Goal: Information Seeking & Learning: Learn about a topic

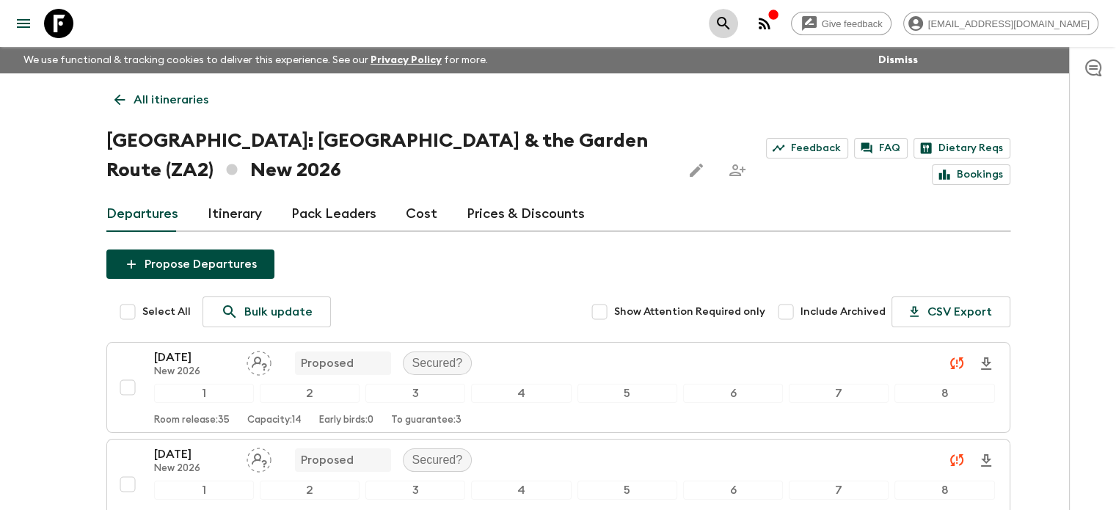
click at [729, 24] on icon "search adventures" at bounding box center [723, 23] width 12 height 12
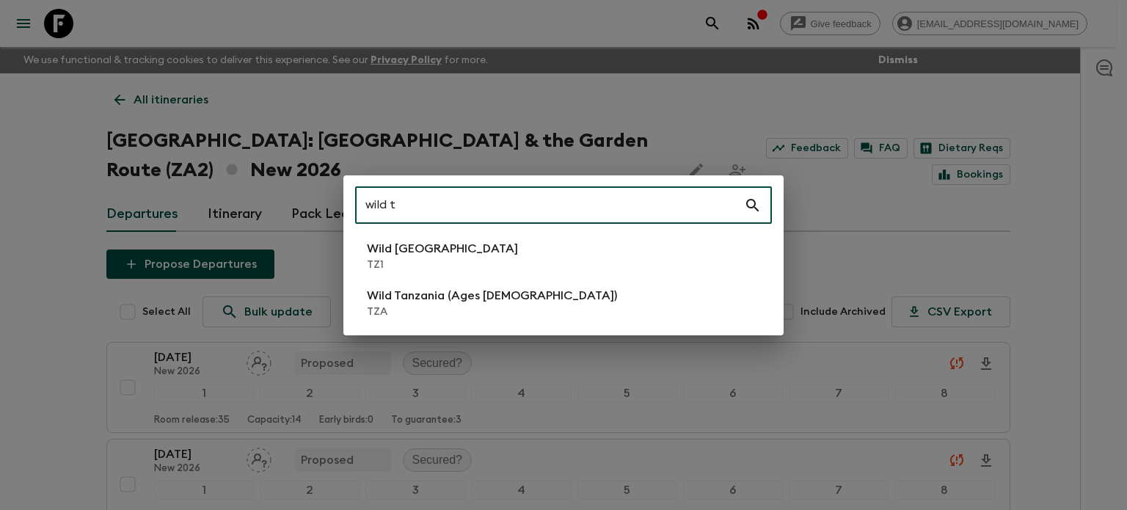
type input "wild t"
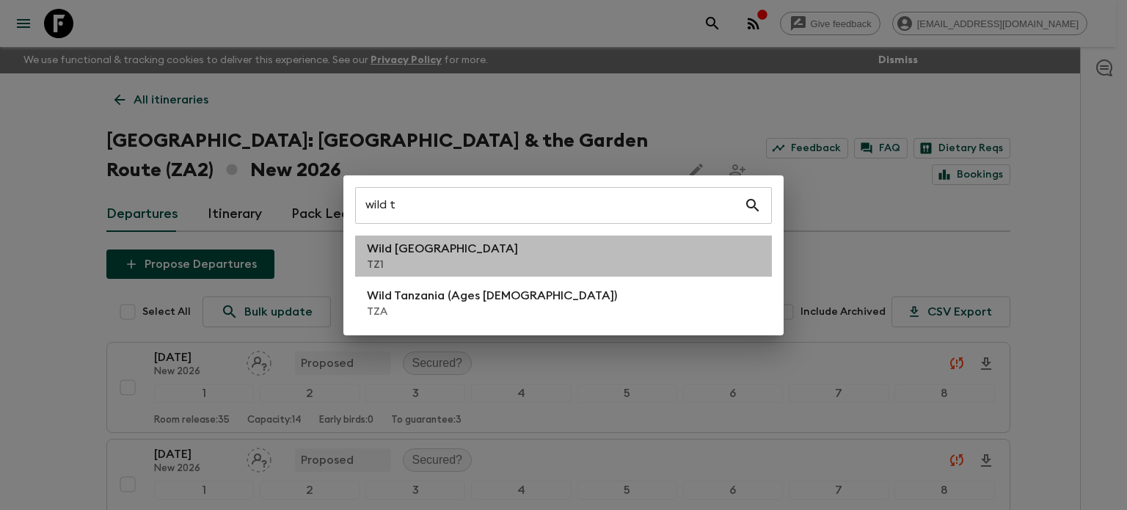
click at [386, 243] on p "Wild [GEOGRAPHIC_DATA]" at bounding box center [442, 249] width 151 height 18
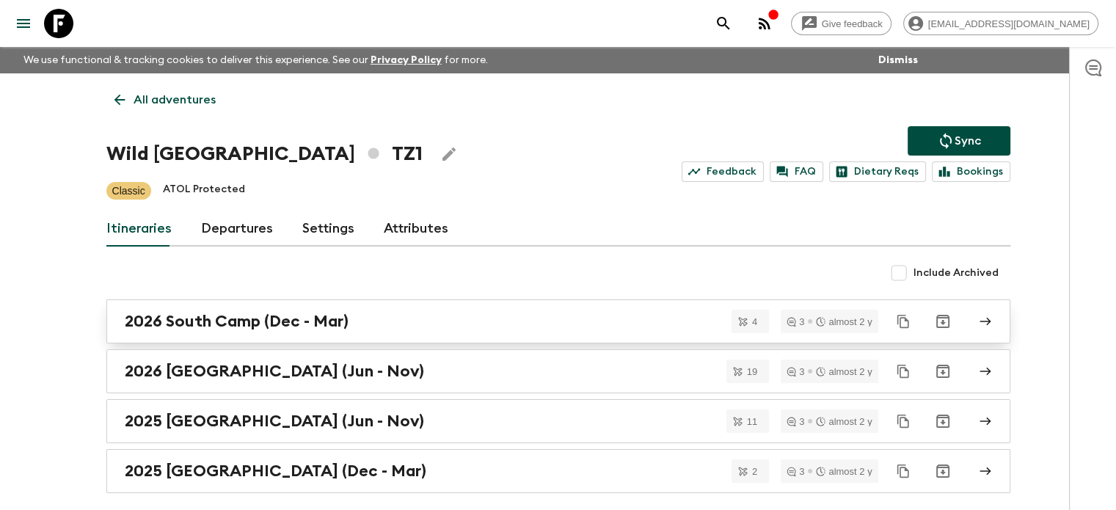
scroll to position [62, 0]
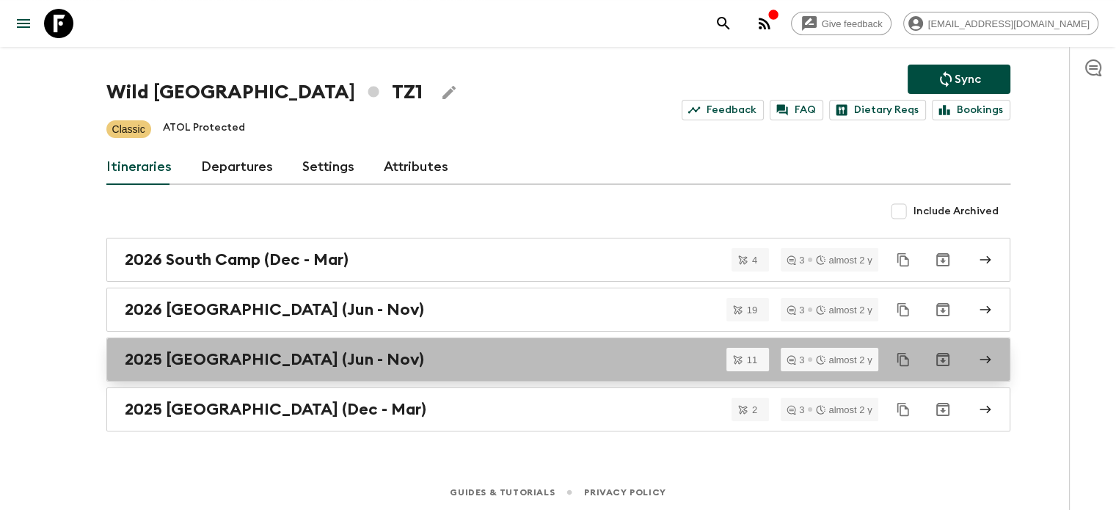
click at [384, 357] on div "2025 [GEOGRAPHIC_DATA] (Jun - Nov)" at bounding box center [544, 359] width 839 height 19
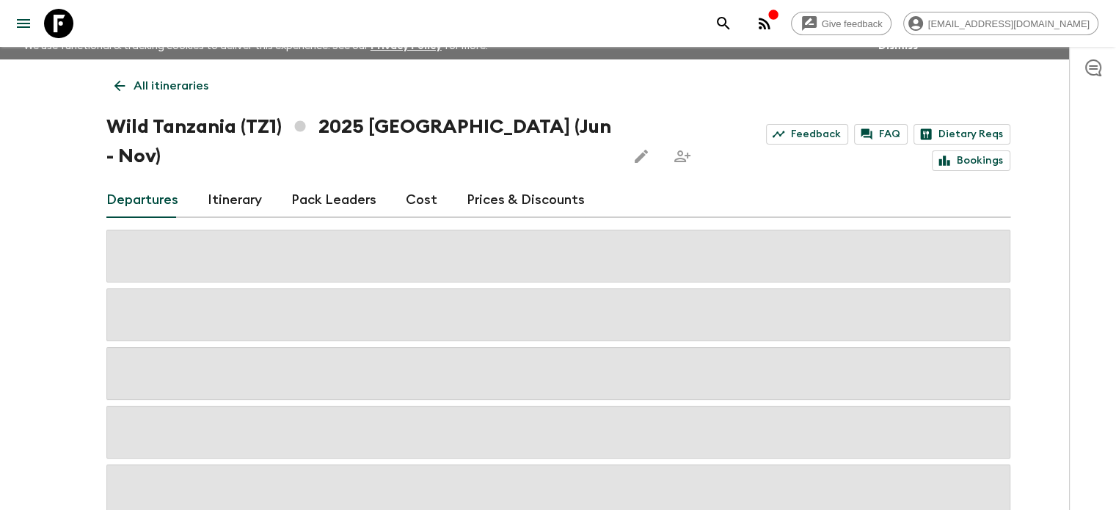
scroll to position [62, 0]
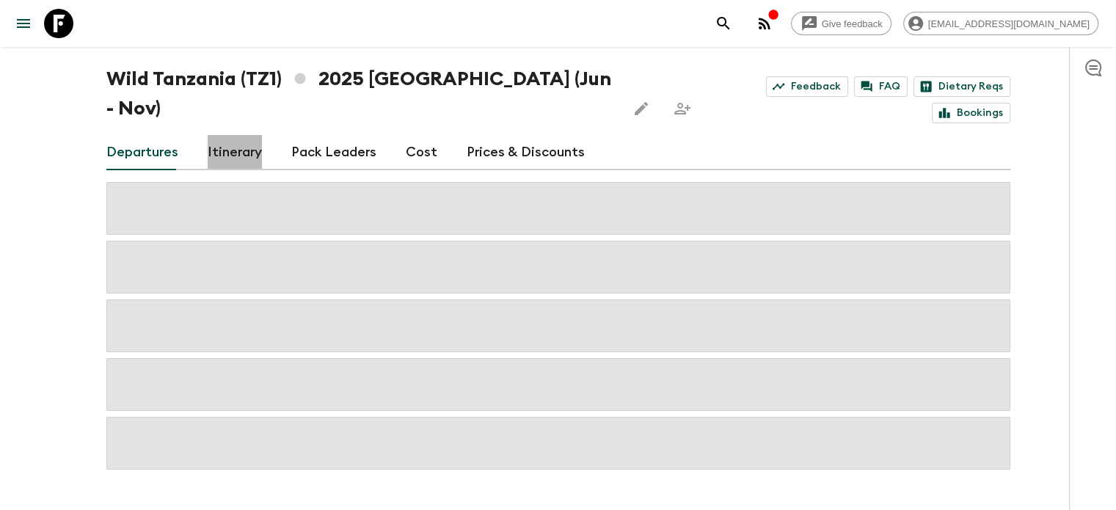
click at [237, 135] on link "Itinerary" at bounding box center [235, 152] width 54 height 35
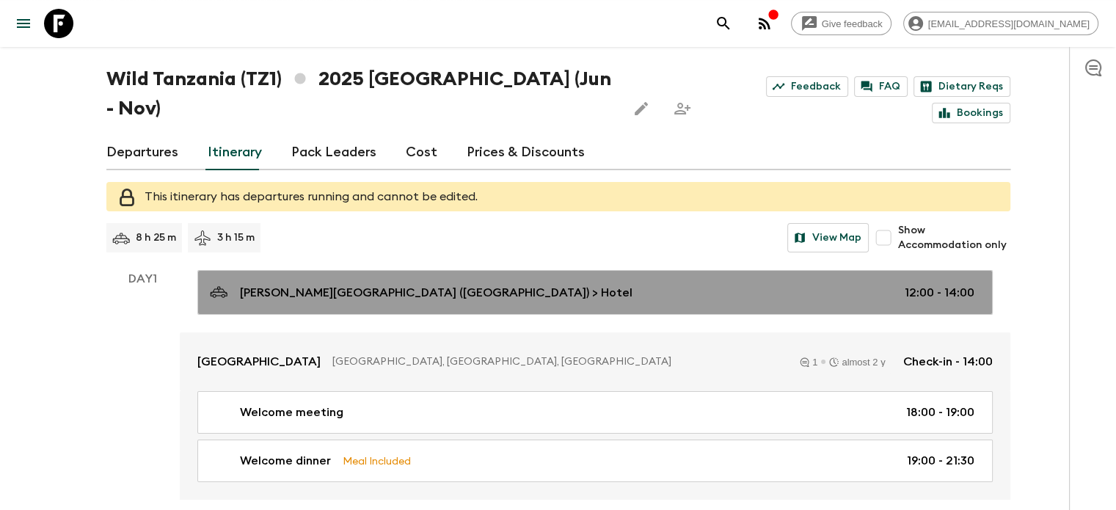
click at [364, 273] on link "[PERSON_NAME][GEOGRAPHIC_DATA] ([GEOGRAPHIC_DATA]) > Hotel 12:00 - 14:00" at bounding box center [594, 292] width 795 height 45
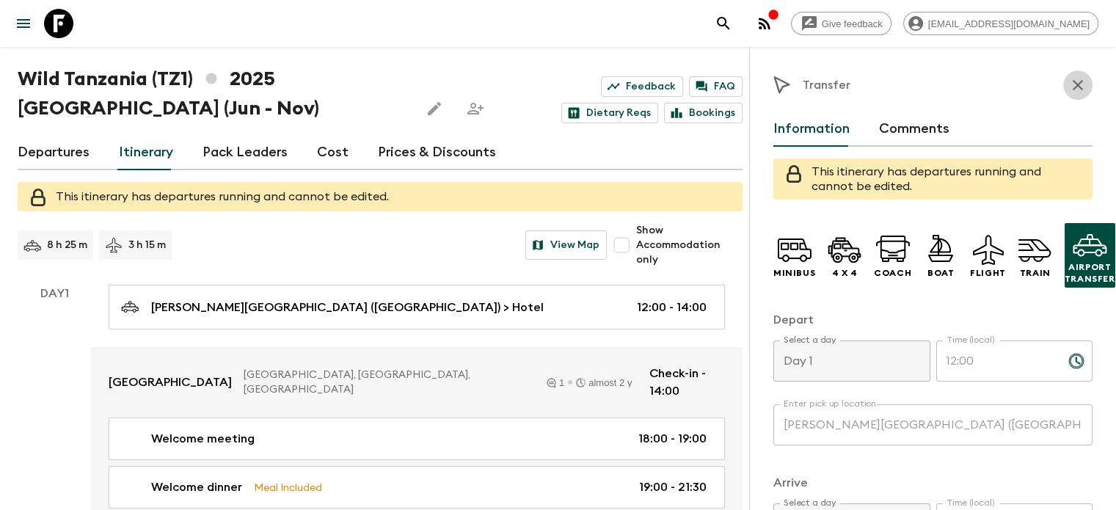
click at [1069, 84] on icon "button" at bounding box center [1078, 85] width 18 height 18
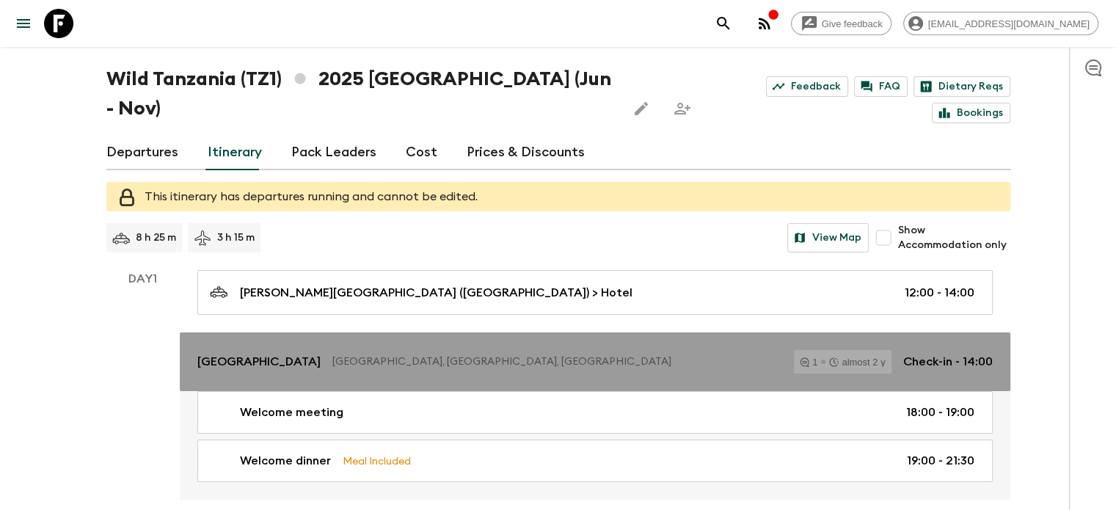
click at [337, 354] on p "[GEOGRAPHIC_DATA], [GEOGRAPHIC_DATA], [GEOGRAPHIC_DATA]" at bounding box center [557, 361] width 450 height 15
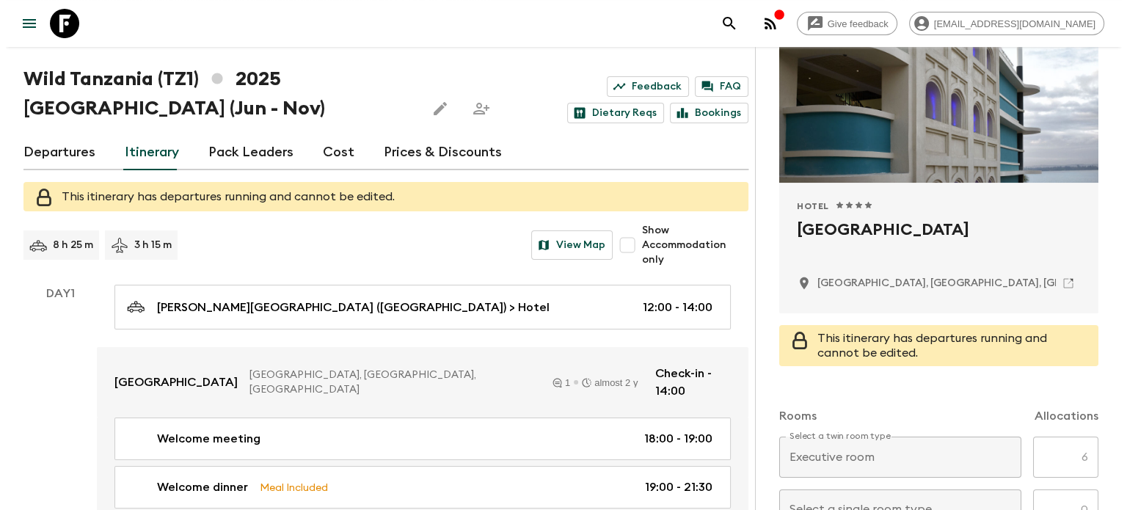
scroll to position [167, 0]
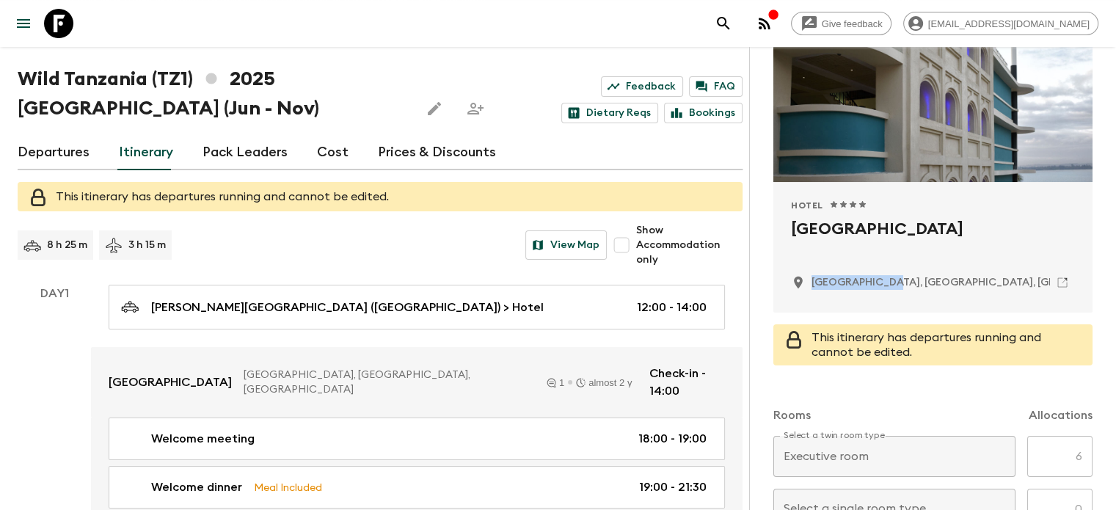
drag, startPoint x: 737, startPoint y: 286, endPoint x: 809, endPoint y: 280, distance: 72.1
click at [811, 280] on p "[GEOGRAPHIC_DATA], [GEOGRAPHIC_DATA], [GEOGRAPHIC_DATA]" at bounding box center [978, 282] width 335 height 15
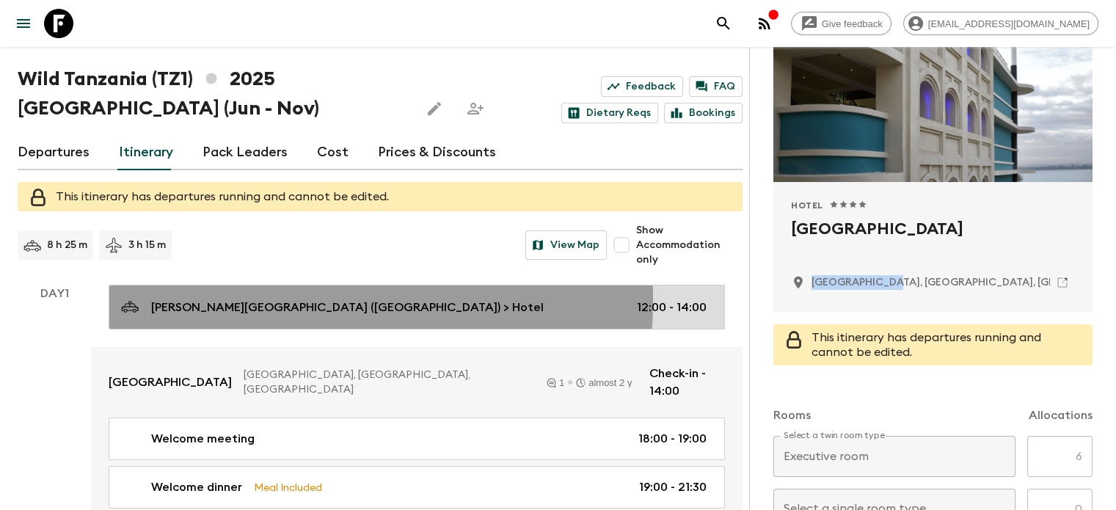
click at [282, 299] on p "[PERSON_NAME][GEOGRAPHIC_DATA] ([GEOGRAPHIC_DATA]) > Hotel" at bounding box center [347, 308] width 393 height 18
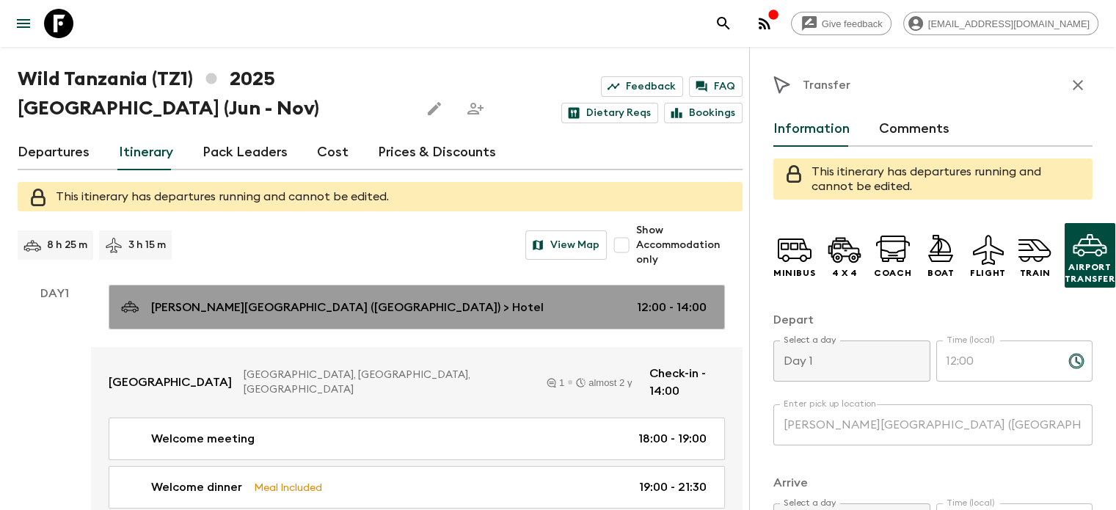
click at [451, 303] on div "[PERSON_NAME][GEOGRAPHIC_DATA] ([GEOGRAPHIC_DATA]) > Hotel 12:00 - 14:00" at bounding box center [413, 307] width 585 height 20
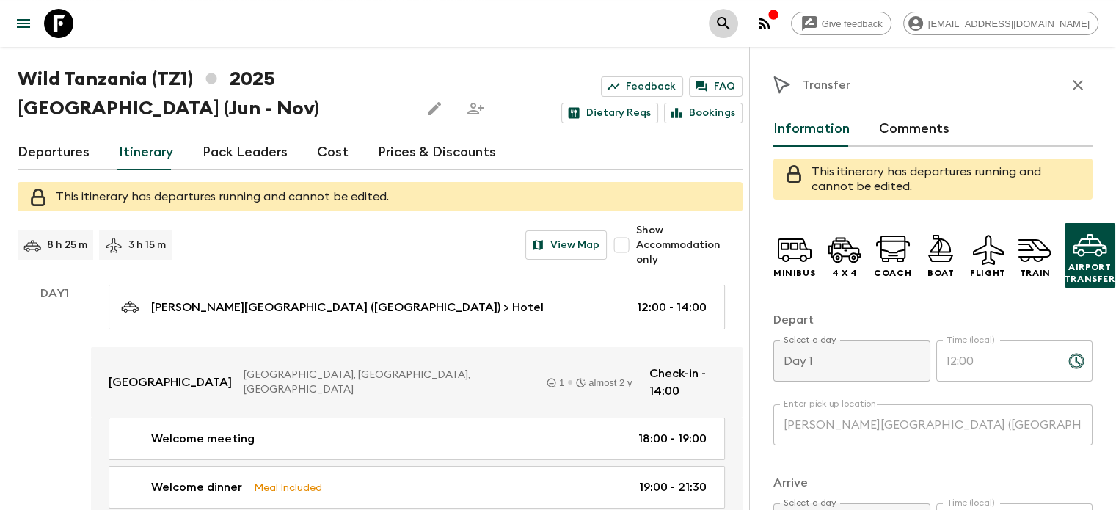
click at [732, 22] on icon "search adventures" at bounding box center [724, 24] width 18 height 18
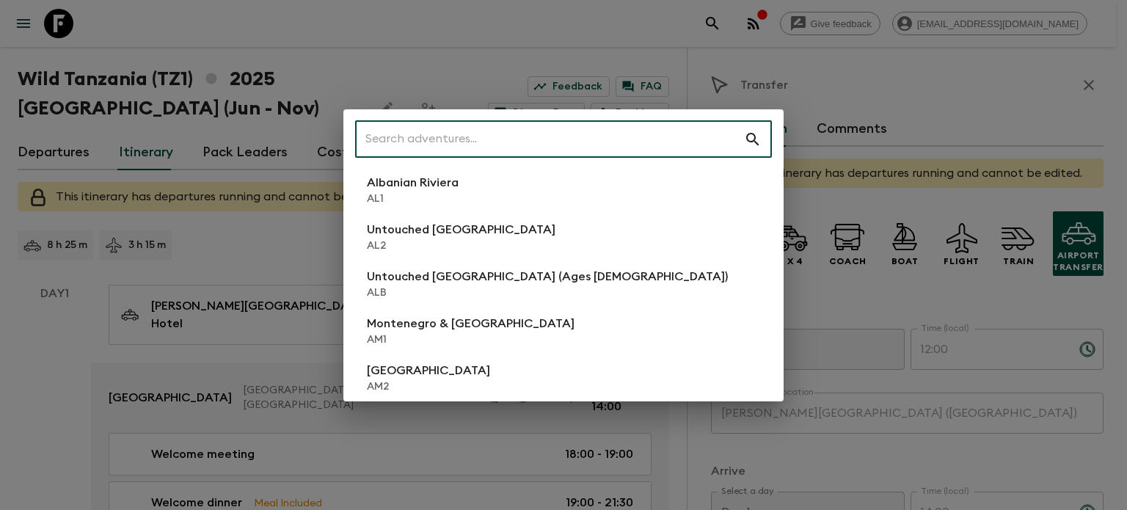
type input "f"
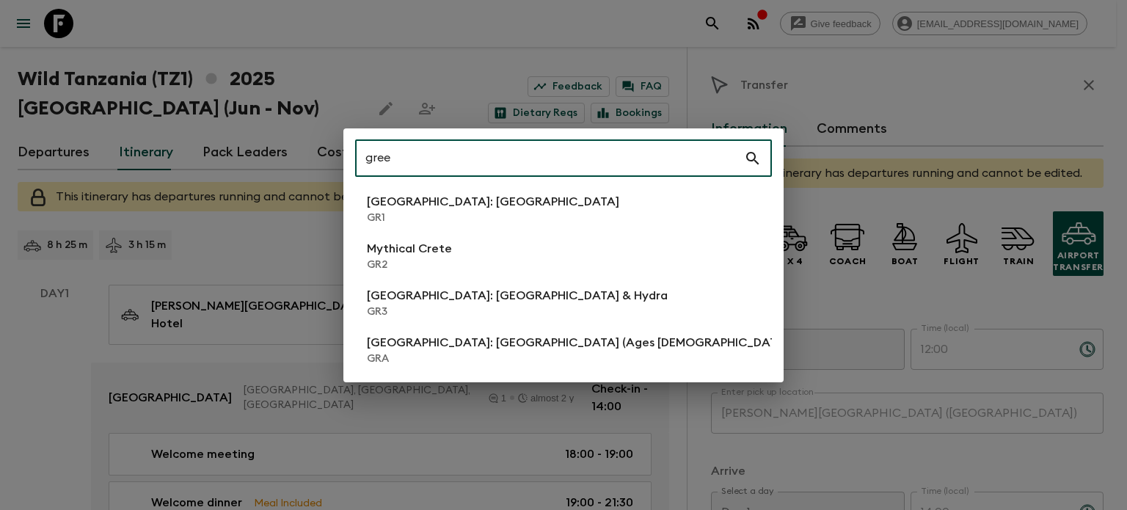
type input "gree"
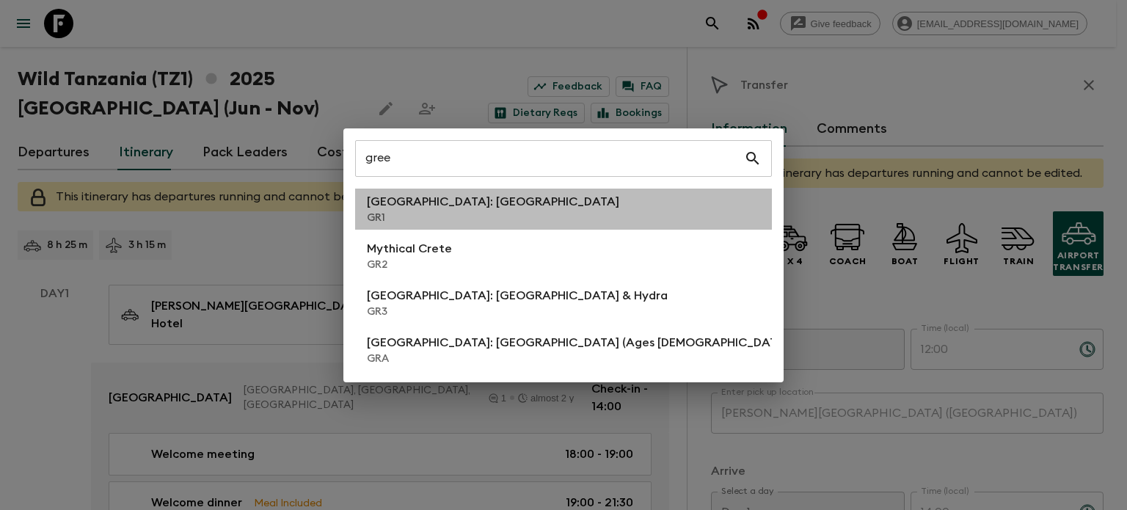
click at [548, 216] on li "[GEOGRAPHIC_DATA]: [GEOGRAPHIC_DATA] GR1" at bounding box center [563, 209] width 417 height 41
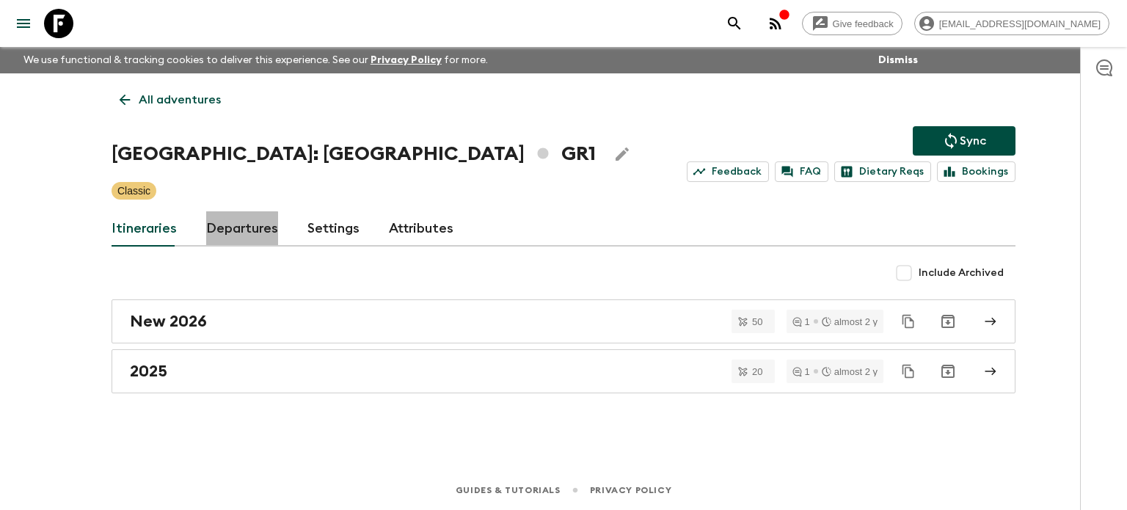
click at [216, 231] on link "Departures" at bounding box center [242, 228] width 72 height 35
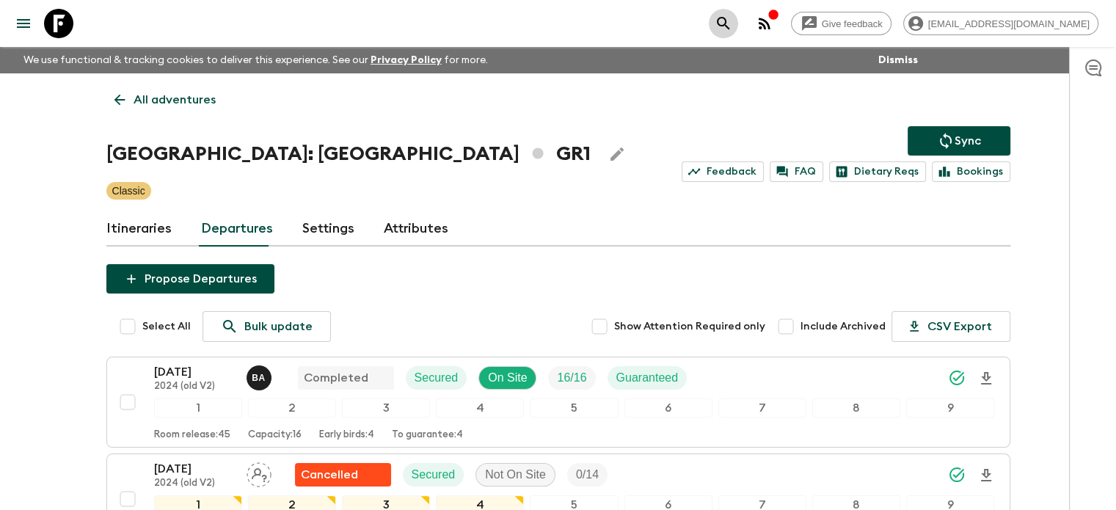
click at [732, 27] on icon "search adventures" at bounding box center [724, 24] width 18 height 18
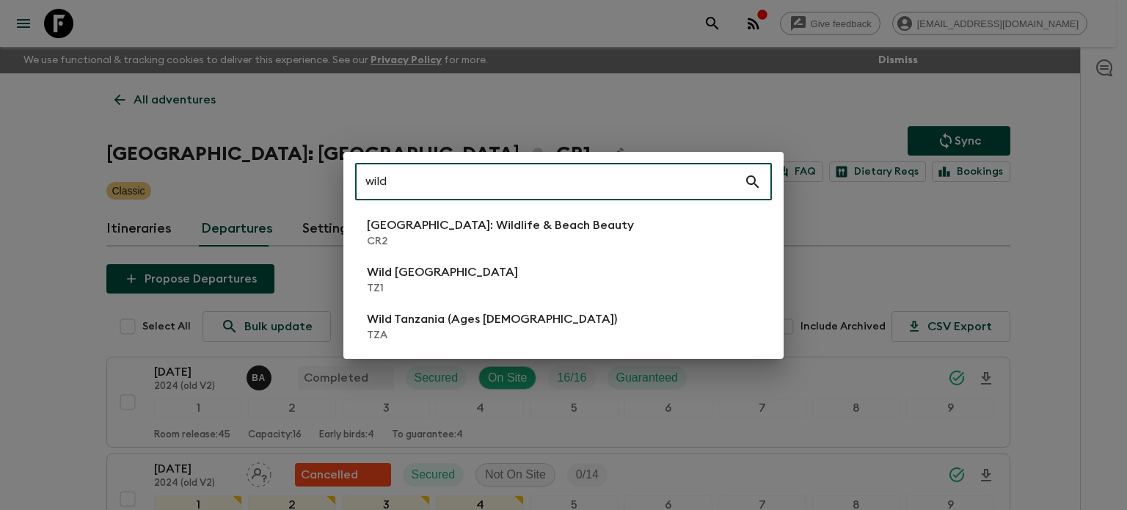
type input "wild"
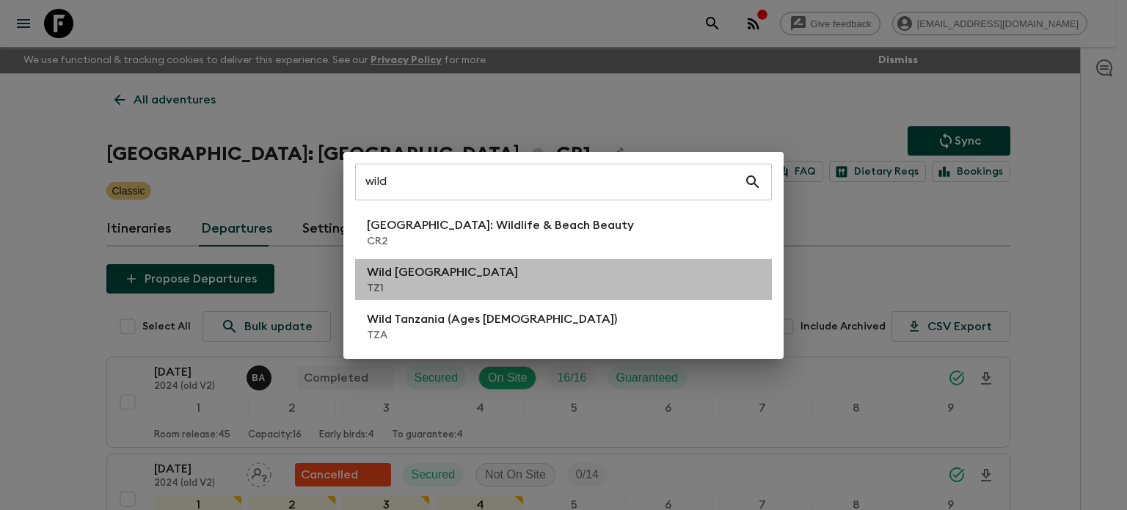
click at [505, 290] on li "Wild Tanzania TZ1" at bounding box center [563, 279] width 417 height 41
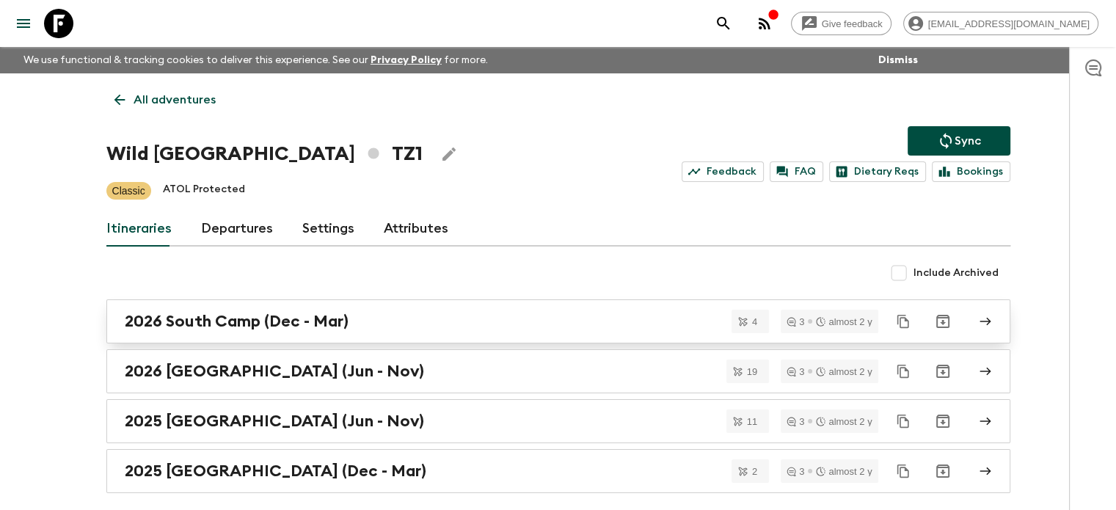
scroll to position [62, 0]
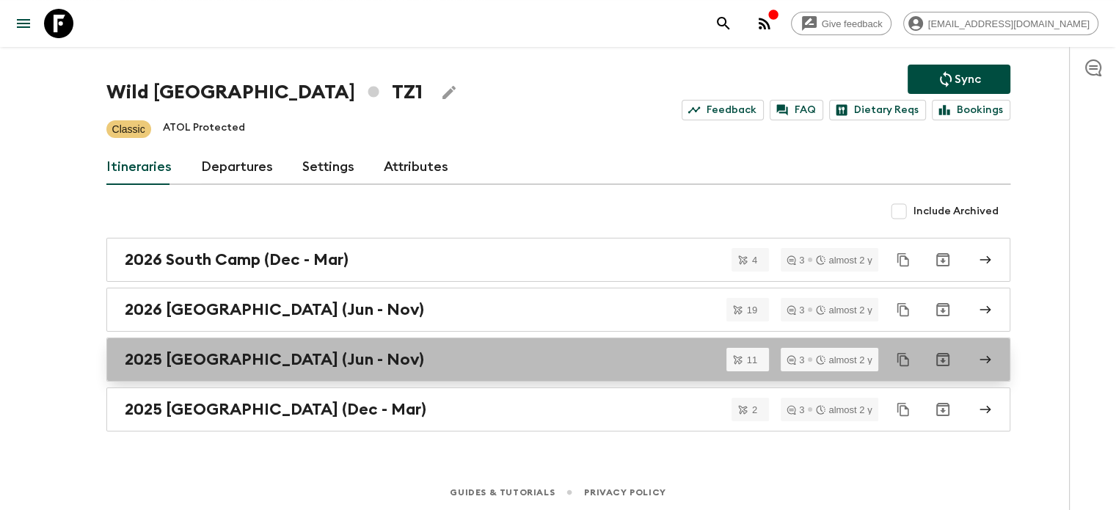
click at [401, 366] on div "2025 [GEOGRAPHIC_DATA] (Jun - Nov)" at bounding box center [544, 359] width 839 height 19
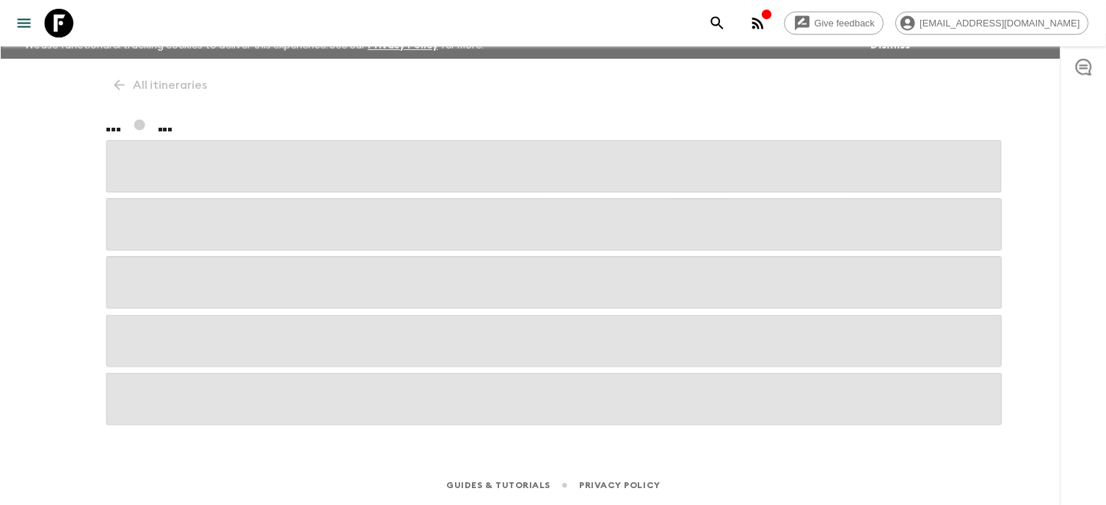
scroll to position [62, 0]
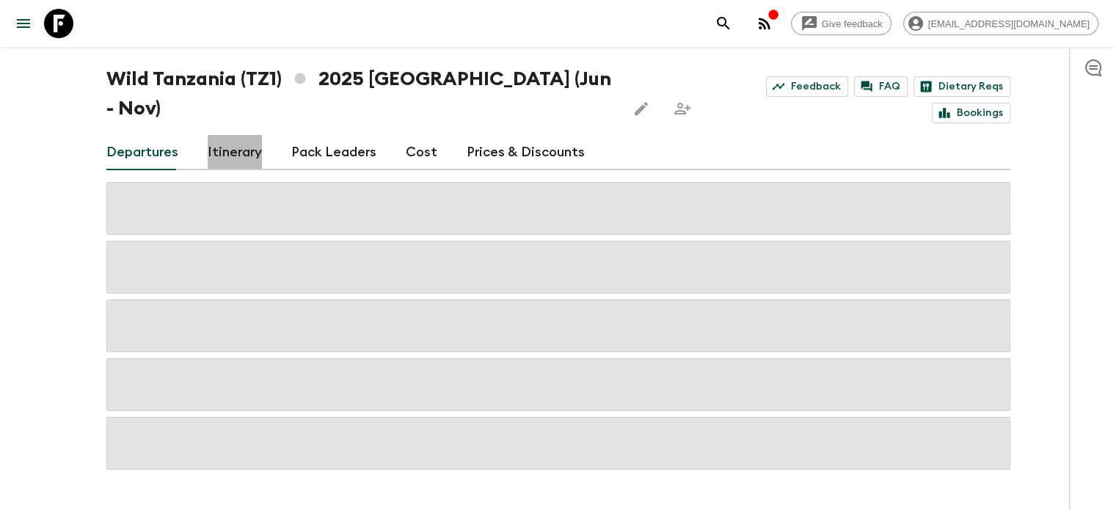
click at [234, 135] on link "Itinerary" at bounding box center [235, 152] width 54 height 35
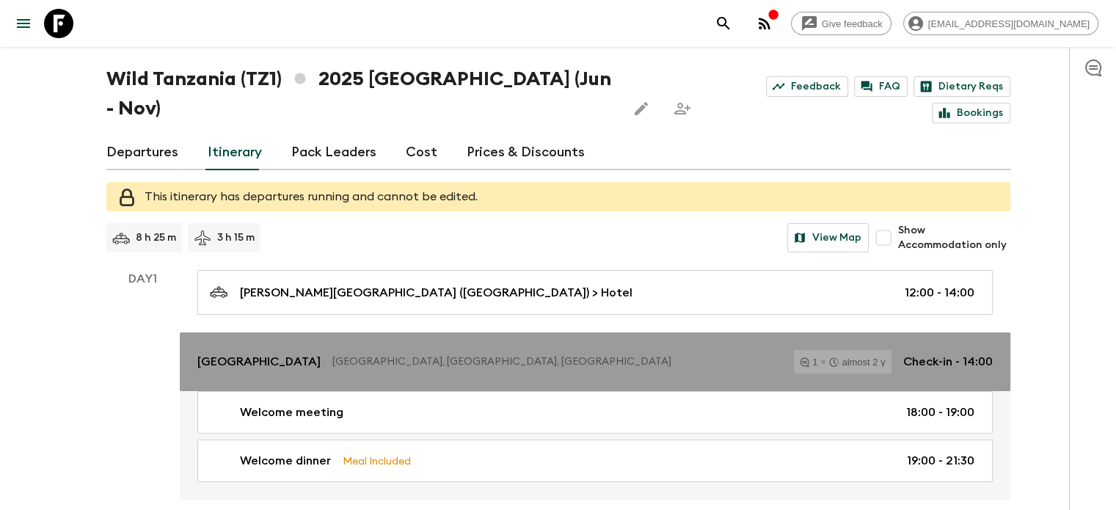
click at [370, 354] on p "[GEOGRAPHIC_DATA], [GEOGRAPHIC_DATA], [GEOGRAPHIC_DATA]" at bounding box center [557, 361] width 450 height 15
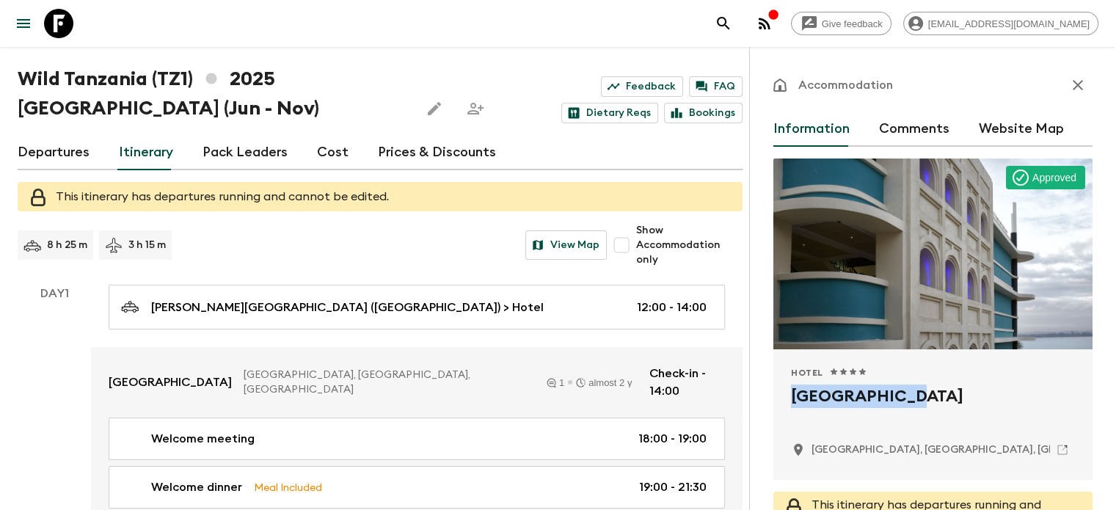
drag, startPoint x: 713, startPoint y: 399, endPoint x: 828, endPoint y: 391, distance: 114.7
click at [828, 391] on div "Hotel 1 Star 2 Stars 3 Stars 4 Stars 5 Stars [GEOGRAPHIC_DATA], [GEOGRAPHIC_DAT…" at bounding box center [932, 414] width 319 height 131
copy h2 "[GEOGRAPHIC_DATA]"
click at [732, 16] on icon "search adventures" at bounding box center [724, 24] width 18 height 18
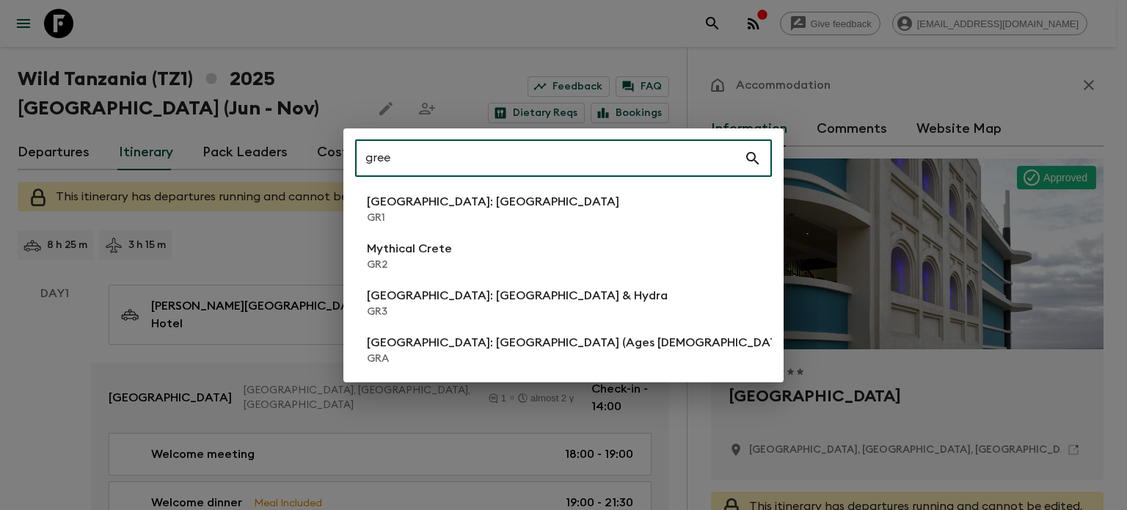
type input "gree"
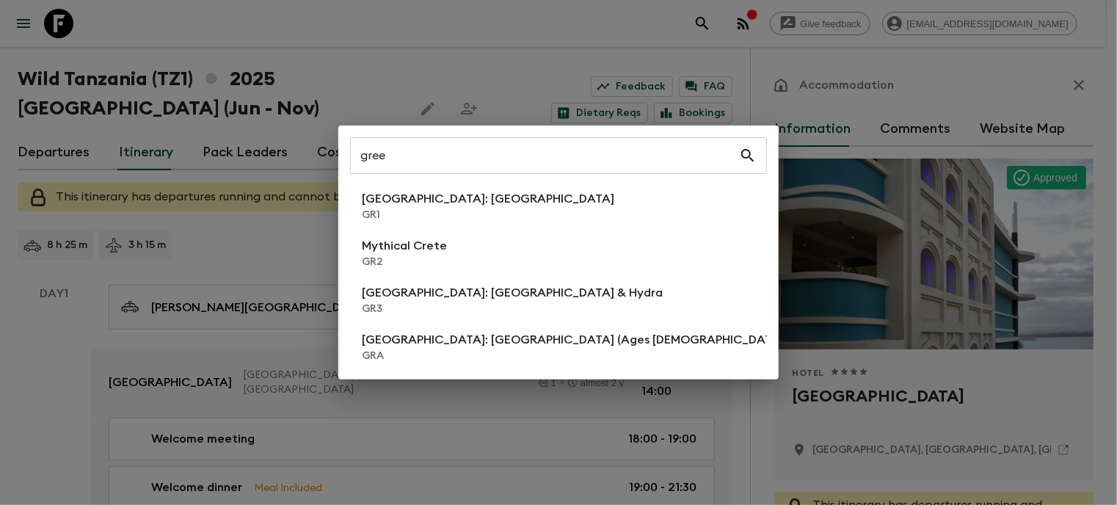
click at [466, 56] on div "gree ​ [GEOGRAPHIC_DATA]: [GEOGRAPHIC_DATA] & the Islands GR1 Mythical [GEOGRAP…" at bounding box center [558, 252] width 1117 height 505
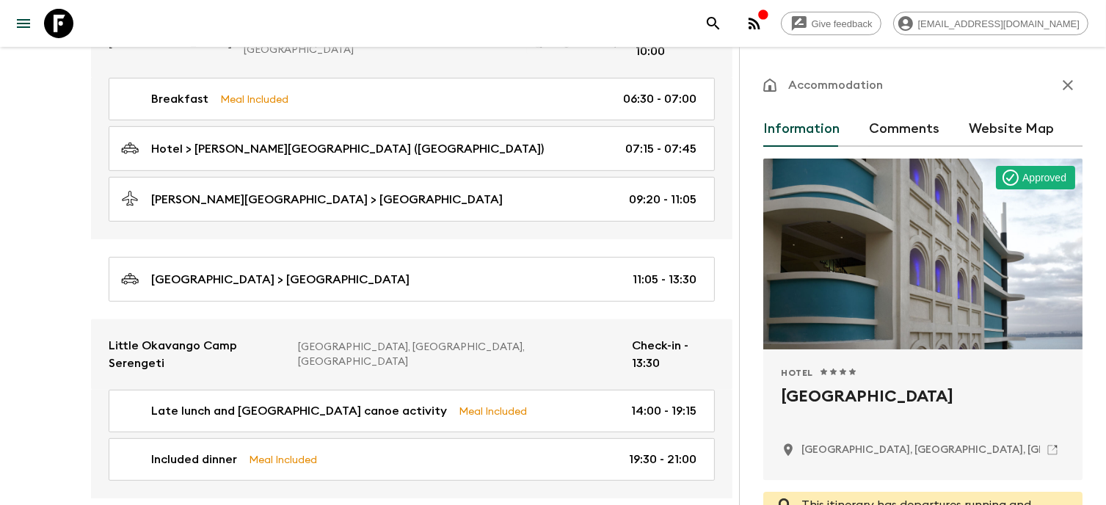
scroll to position [596, 0]
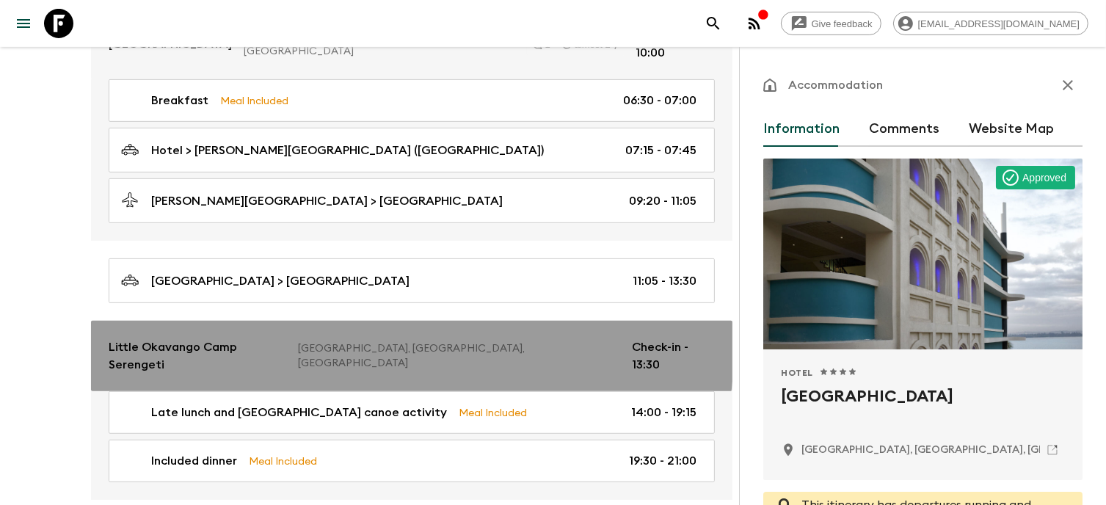
click at [240, 321] on link "Little Okavango Camp Serengeti [GEOGRAPHIC_DATA], [GEOGRAPHIC_DATA], [GEOGRAPHI…" at bounding box center [411, 356] width 641 height 70
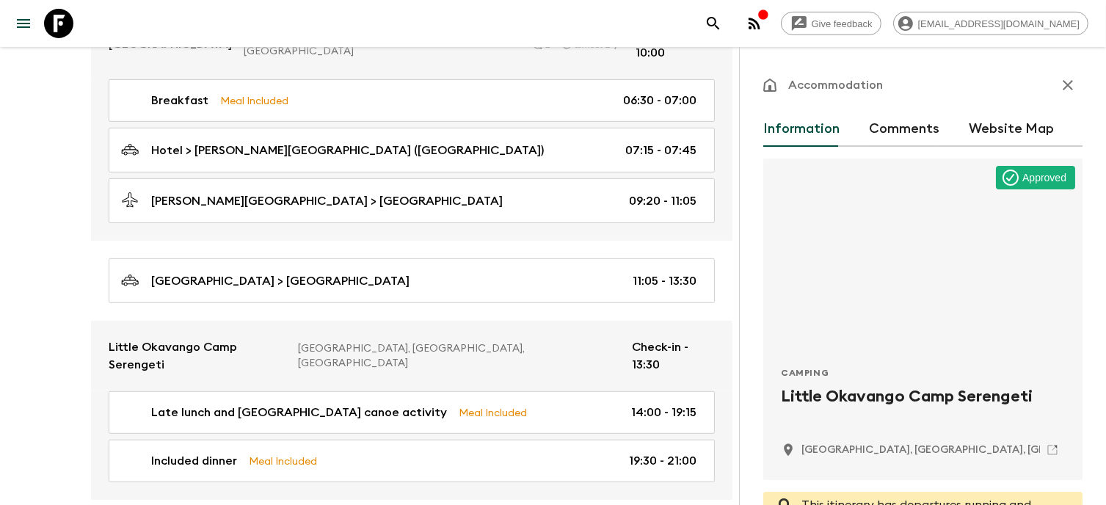
scroll to position [45, 0]
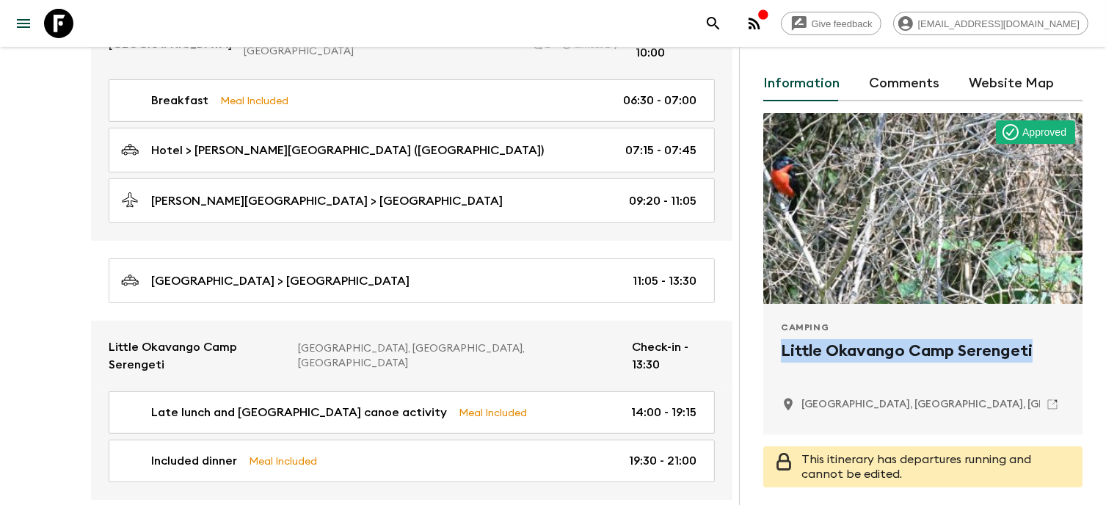
drag, startPoint x: 775, startPoint y: 346, endPoint x: 1037, endPoint y: 343, distance: 261.9
click at [1037, 343] on div "Camping [GEOGRAPHIC_DATA] [GEOGRAPHIC_DATA] [GEOGRAPHIC_DATA], [GEOGRAPHIC_DATA…" at bounding box center [922, 369] width 319 height 131
copy h2 "Little Okavango Camp Serengeti"
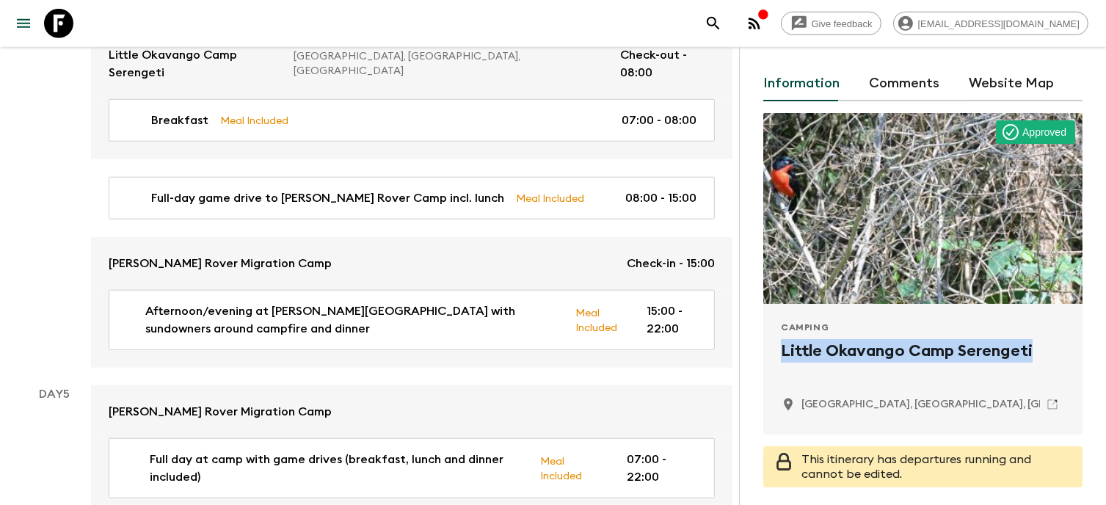
scroll to position [1382, 0]
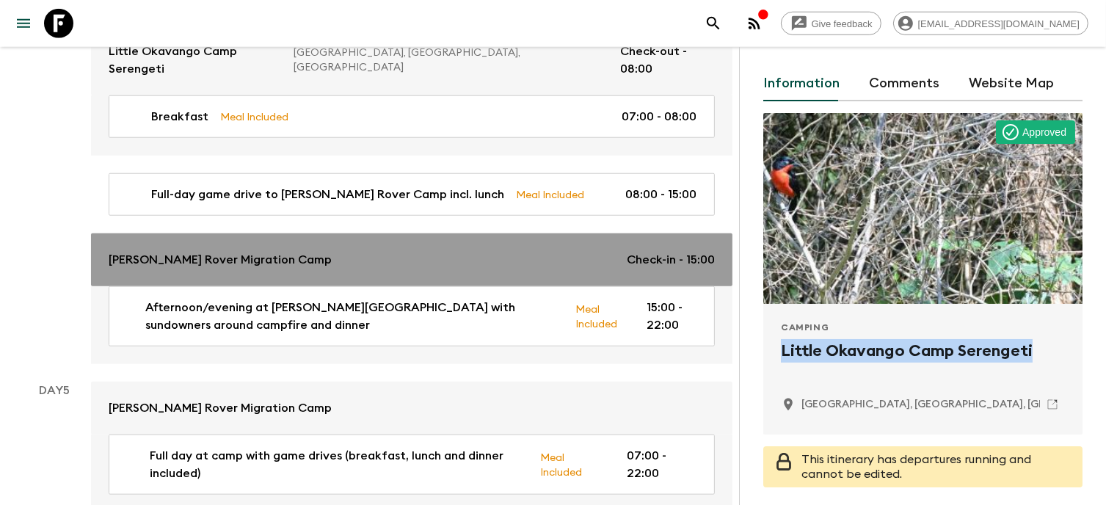
click at [233, 251] on p "[PERSON_NAME] Rover Migration Camp" at bounding box center [220, 260] width 223 height 18
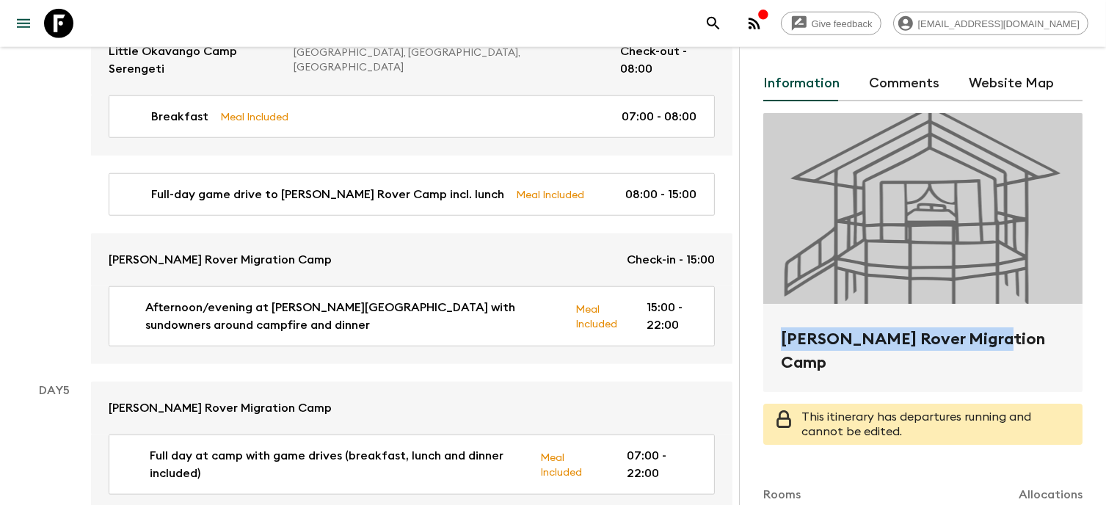
drag, startPoint x: 781, startPoint y: 348, endPoint x: 996, endPoint y: 335, distance: 215.4
click at [996, 335] on h2 "[PERSON_NAME] Rover Migration Camp" at bounding box center [923, 350] width 284 height 47
copy h2 "[PERSON_NAME] Rover Migration Camp"
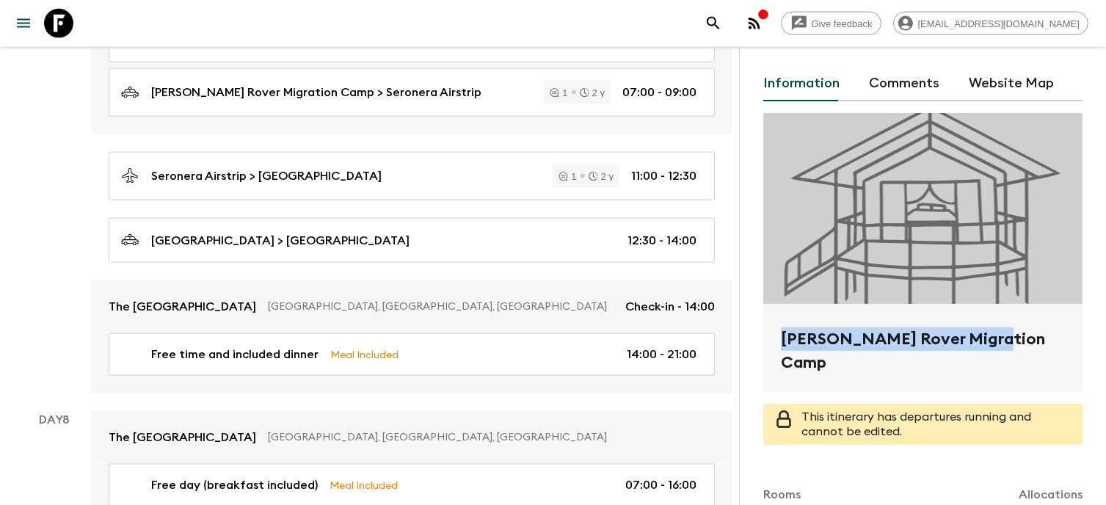
scroll to position [2101, 0]
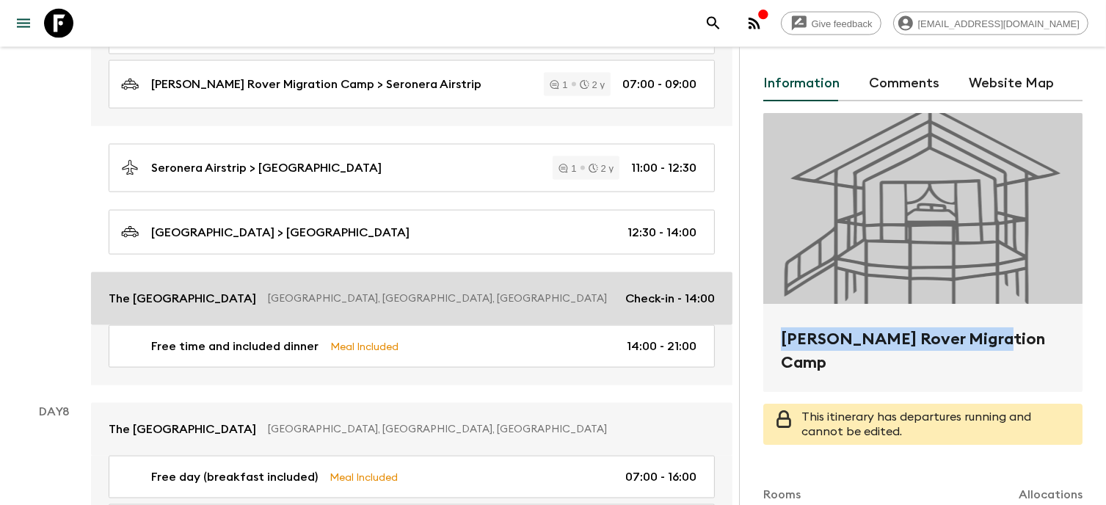
click at [230, 290] on p "The [GEOGRAPHIC_DATA]" at bounding box center [182, 299] width 147 height 18
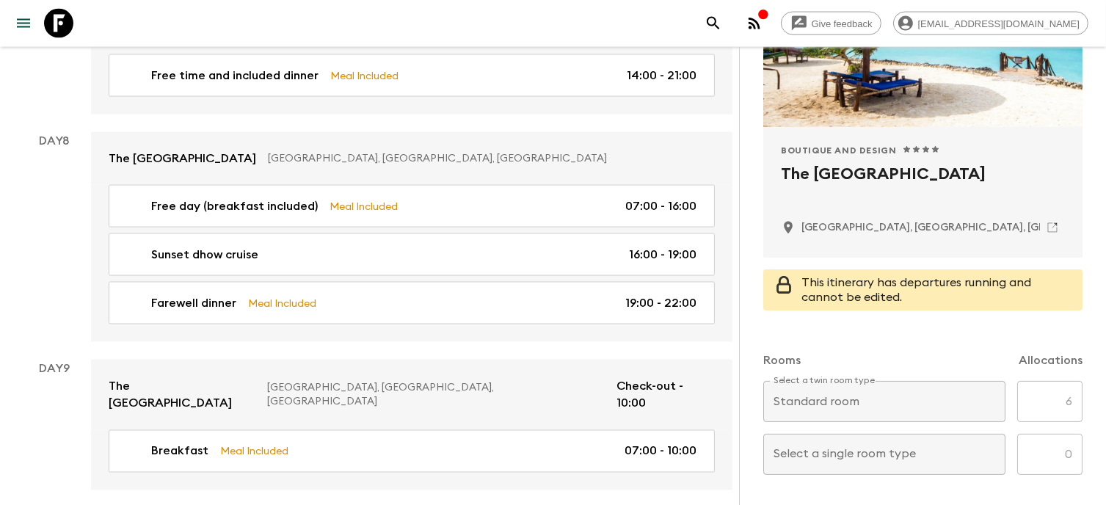
scroll to position [246, 0]
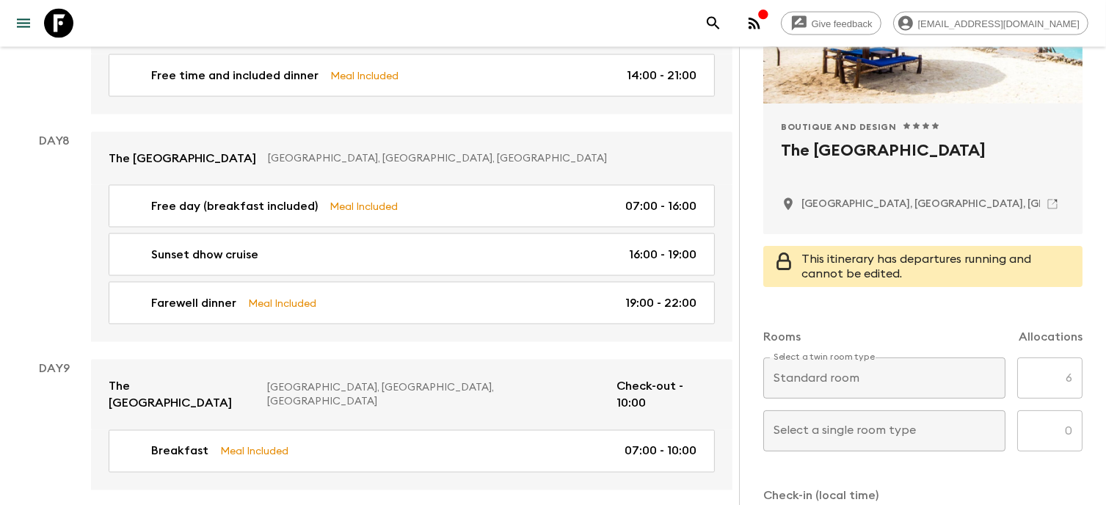
drag, startPoint x: 1009, startPoint y: 146, endPoint x: 776, endPoint y: 139, distance: 232.7
click at [776, 139] on div "Boutique and Design 1 Star 2 Stars 3 Stars 4 Stars 5 Stars The Zanzibari Boutiq…" at bounding box center [922, 168] width 319 height 131
copy h2 "The [GEOGRAPHIC_DATA]"
